Goal: Entertainment & Leisure: Consume media (video, audio)

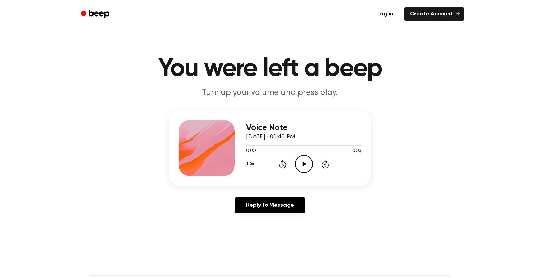
click at [308, 165] on icon "Play Audio" at bounding box center [304, 164] width 18 height 18
click at [303, 166] on icon at bounding box center [305, 164] width 4 height 5
click at [305, 165] on icon at bounding box center [305, 164] width 4 height 5
click at [308, 165] on icon "Play Audio" at bounding box center [304, 164] width 18 height 18
click at [306, 166] on icon "Play Audio" at bounding box center [304, 164] width 18 height 18
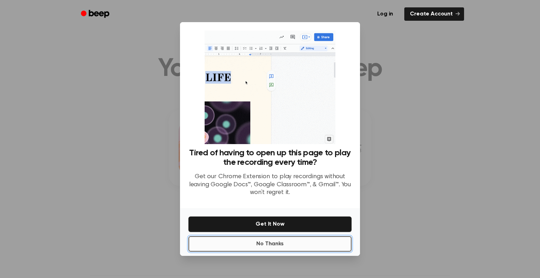
click at [240, 246] on button "No Thanks" at bounding box center [270, 243] width 163 height 15
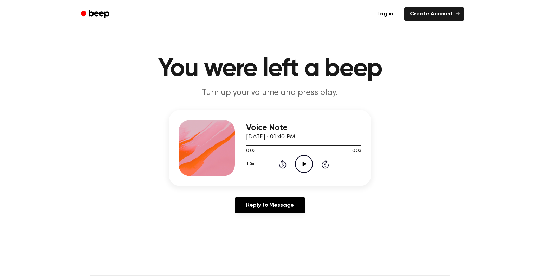
click at [305, 161] on icon "Play Audio" at bounding box center [304, 164] width 18 height 18
click at [306, 164] on icon "Pause Audio" at bounding box center [304, 164] width 18 height 18
click at [306, 163] on icon "Play Audio" at bounding box center [304, 164] width 18 height 18
click at [302, 165] on icon "Play Audio" at bounding box center [304, 164] width 18 height 18
click at [305, 163] on icon "Play Audio" at bounding box center [304, 164] width 18 height 18
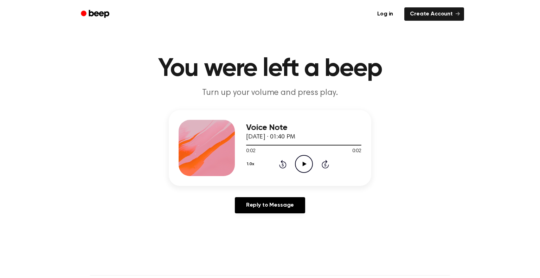
click at [297, 167] on icon "Play Audio" at bounding box center [304, 164] width 18 height 18
click at [302, 162] on icon "Play Audio" at bounding box center [304, 164] width 18 height 18
click at [304, 160] on icon "Play Audio" at bounding box center [304, 164] width 18 height 18
click at [303, 161] on icon "Pause Audio" at bounding box center [304, 164] width 18 height 18
click at [305, 159] on icon "Play Audio" at bounding box center [304, 164] width 18 height 18
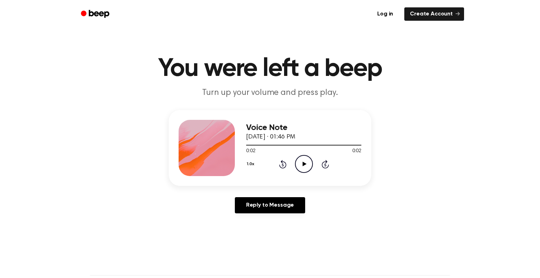
click at [305, 159] on icon "Play Audio" at bounding box center [304, 164] width 18 height 18
click at [305, 159] on icon "Pause Audio" at bounding box center [304, 164] width 18 height 18
click at [305, 159] on icon "Play Audio" at bounding box center [304, 164] width 18 height 18
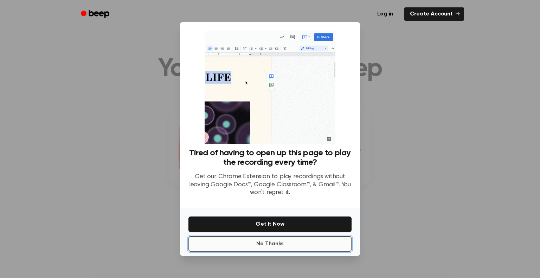
click at [216, 247] on button "No Thanks" at bounding box center [270, 243] width 163 height 15
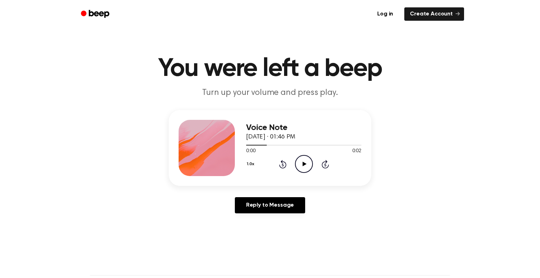
click at [302, 164] on icon "Play Audio" at bounding box center [304, 164] width 18 height 18
click at [300, 163] on icon "Play Audio" at bounding box center [304, 164] width 18 height 18
click at [253, 163] on button "1.0x" at bounding box center [251, 164] width 11 height 12
click at [259, 192] on span "0.8x" at bounding box center [257, 193] width 9 height 7
click at [304, 163] on icon at bounding box center [305, 164] width 4 height 5
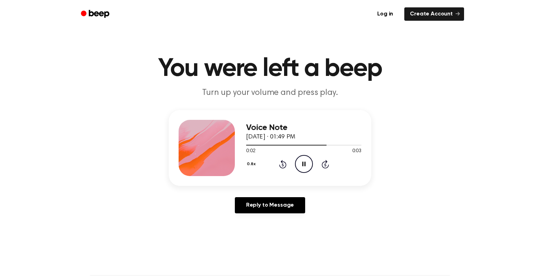
click at [251, 167] on button "0.8x" at bounding box center [252, 164] width 12 height 12
click at [250, 246] on div "2.0x" at bounding box center [255, 245] width 13 height 7
click at [309, 169] on icon "Play Audio" at bounding box center [304, 164] width 18 height 18
click at [300, 165] on icon "Play Audio" at bounding box center [304, 164] width 18 height 18
click at [302, 164] on icon "Play Audio" at bounding box center [304, 164] width 18 height 18
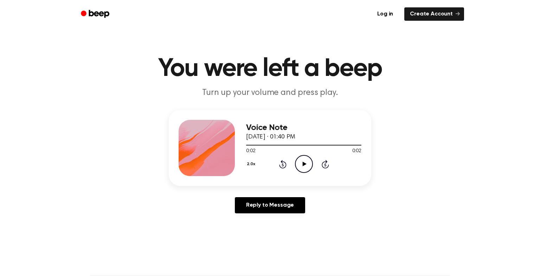
click at [306, 164] on icon at bounding box center [305, 164] width 4 height 5
click at [304, 165] on icon at bounding box center [305, 164] width 4 height 5
click at [301, 166] on icon "Play Audio" at bounding box center [304, 164] width 18 height 18
click at [301, 167] on icon "Play Audio" at bounding box center [304, 164] width 18 height 18
click at [307, 164] on icon "Play Audio" at bounding box center [304, 164] width 18 height 18
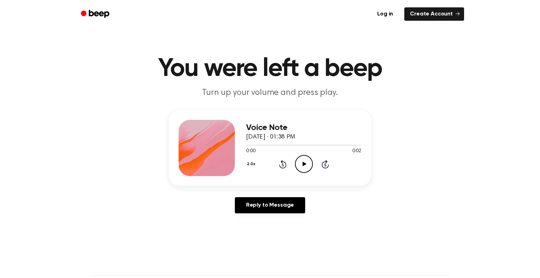
click at [300, 163] on icon "Play Audio" at bounding box center [304, 164] width 18 height 18
click at [304, 165] on icon at bounding box center [305, 164] width 4 height 5
click at [302, 159] on icon "Play Audio" at bounding box center [304, 164] width 18 height 18
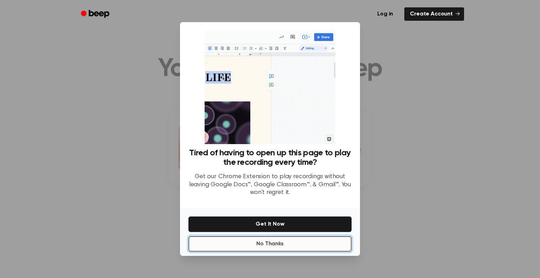
click at [301, 248] on button "No Thanks" at bounding box center [270, 243] width 163 height 15
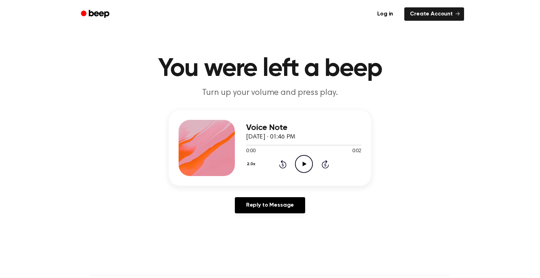
click at [304, 163] on icon "Play Audio" at bounding box center [304, 164] width 18 height 18
click at [302, 164] on icon "Play Audio" at bounding box center [304, 164] width 18 height 18
